Goal: Transaction & Acquisition: Obtain resource

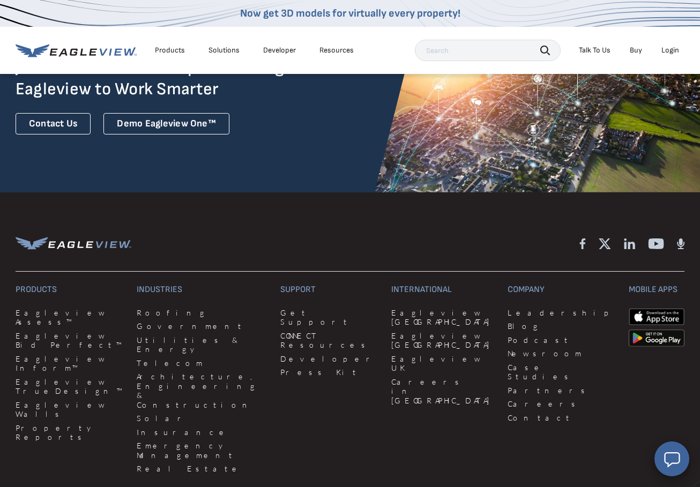
scroll to position [2623, 0]
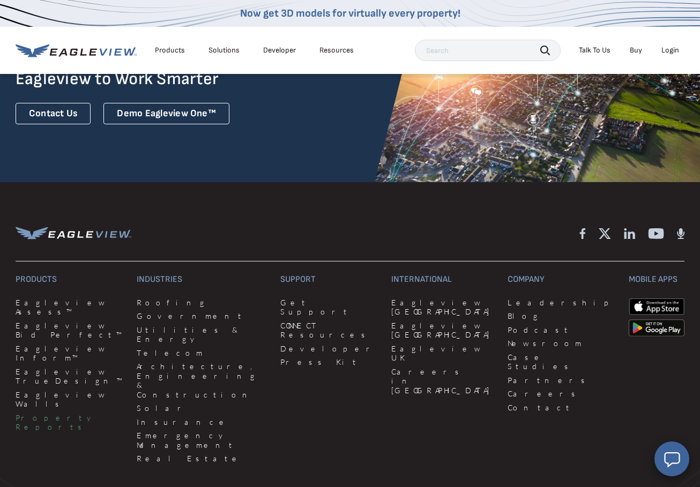
click at [62, 413] on link "Property Reports" at bounding box center [70, 422] width 108 height 19
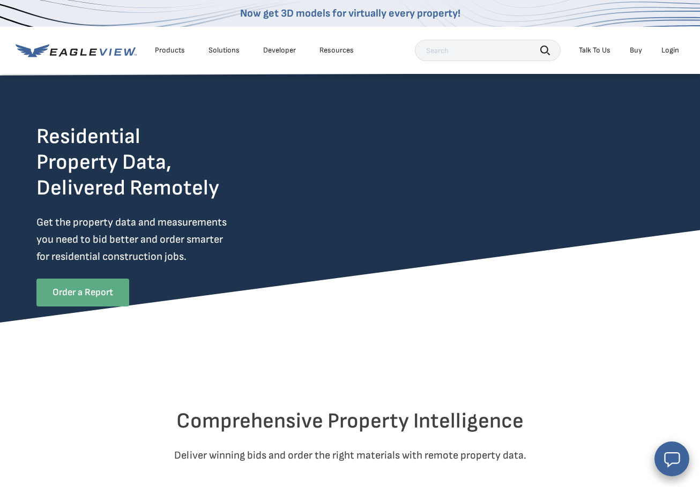
click at [105, 292] on link "Order a Report" at bounding box center [82, 293] width 93 height 28
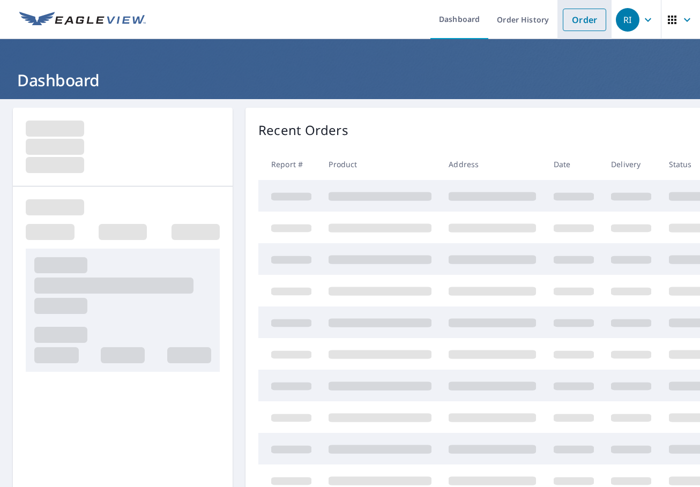
click at [575, 18] on link "Order" at bounding box center [584, 20] width 43 height 23
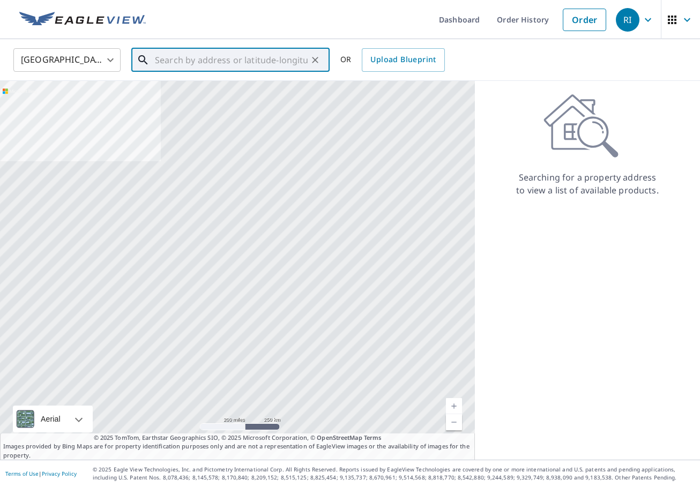
click at [240, 68] on input "text" at bounding box center [231, 60] width 153 height 30
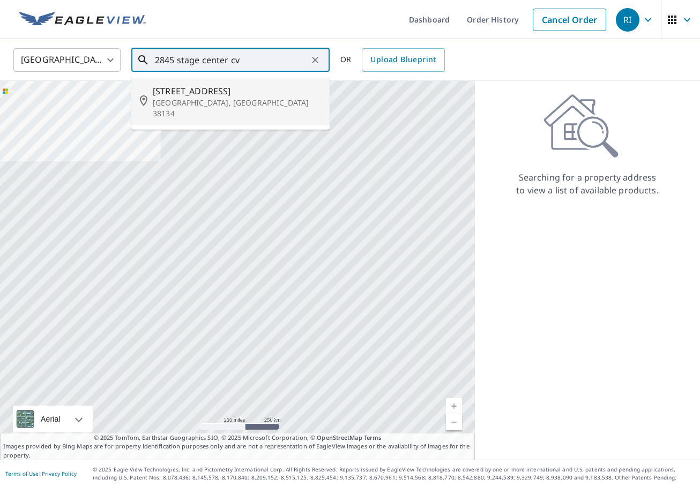
click at [224, 98] on p "Memphis, TN 38134" at bounding box center [237, 108] width 168 height 21
type input "2845 Stage Center Cv Memphis, TN 38134"
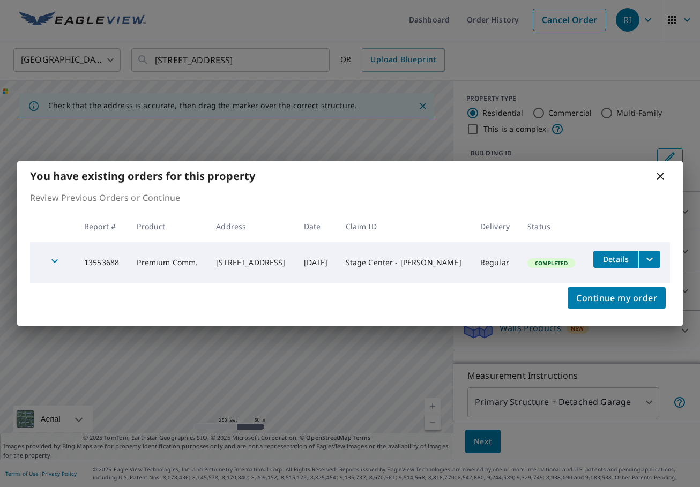
click at [646, 257] on icon "filesDropdownBtn-13553688" at bounding box center [649, 259] width 13 height 13
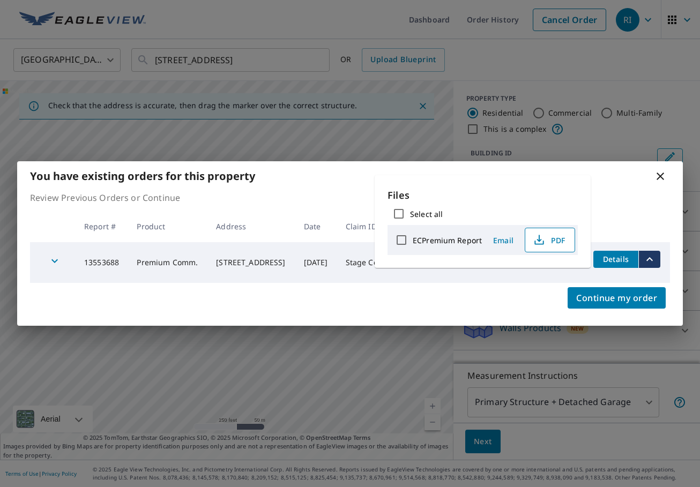
click at [557, 242] on span "PDF" at bounding box center [549, 240] width 34 height 13
